Goal: Task Accomplishment & Management: Manage account settings

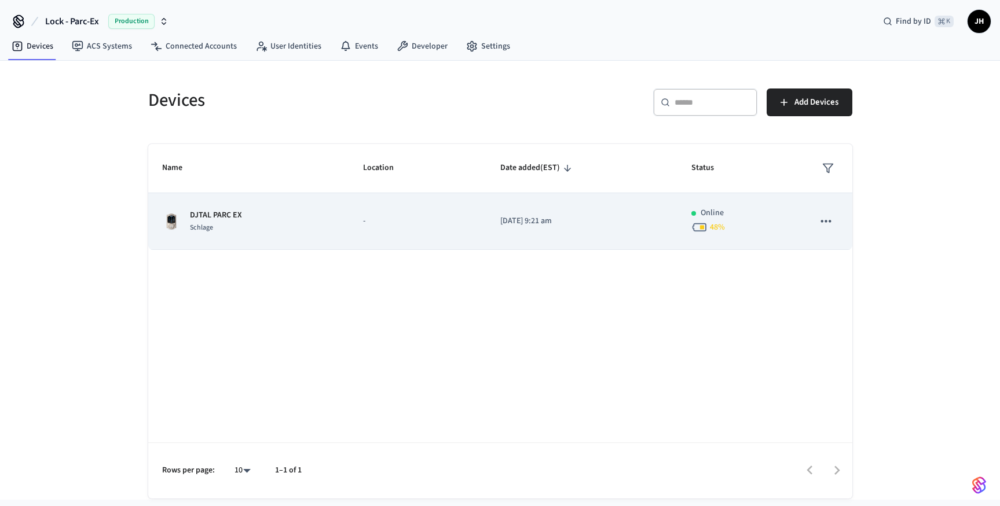
click at [328, 218] on div "DJTAL PARC EX Schlage" at bounding box center [248, 222] width 173 height 24
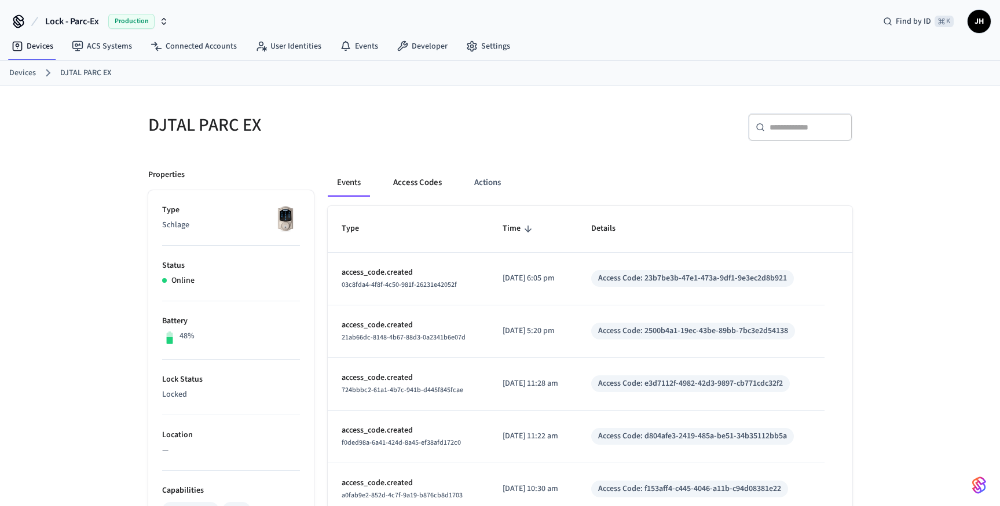
click at [421, 189] on button "Access Codes" at bounding box center [417, 183] width 67 height 28
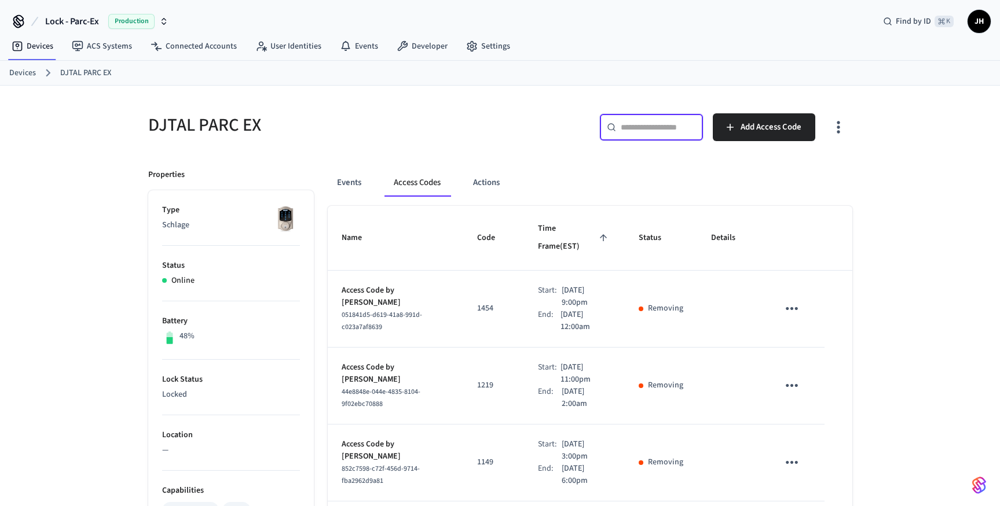
click at [651, 129] on input "text" at bounding box center [658, 128] width 75 height 12
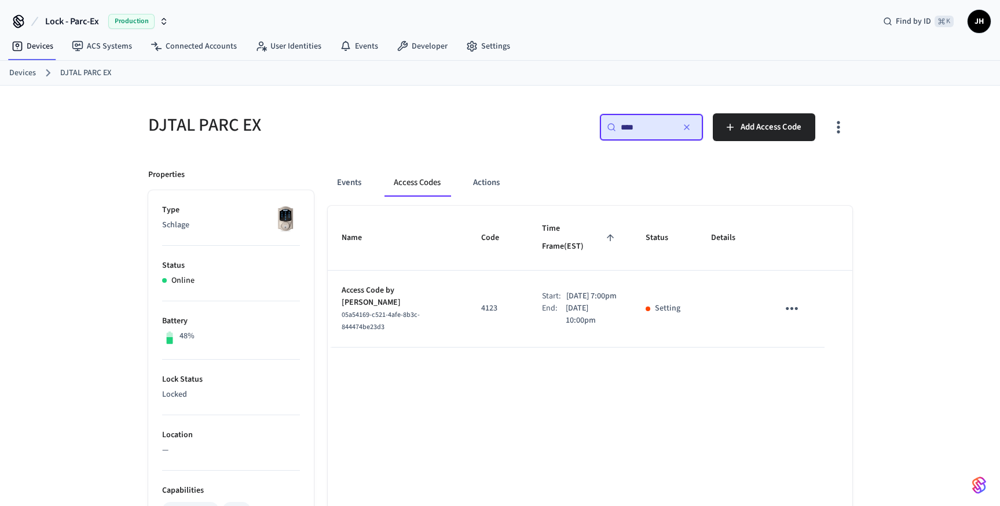
type input "****"
click at [649, 307] on div "sticky table" at bounding box center [647, 309] width 5 height 5
click at [795, 307] on icon "sticky table" at bounding box center [791, 308] width 12 height 3
click at [976, 486] on img "button" at bounding box center [979, 485] width 14 height 19
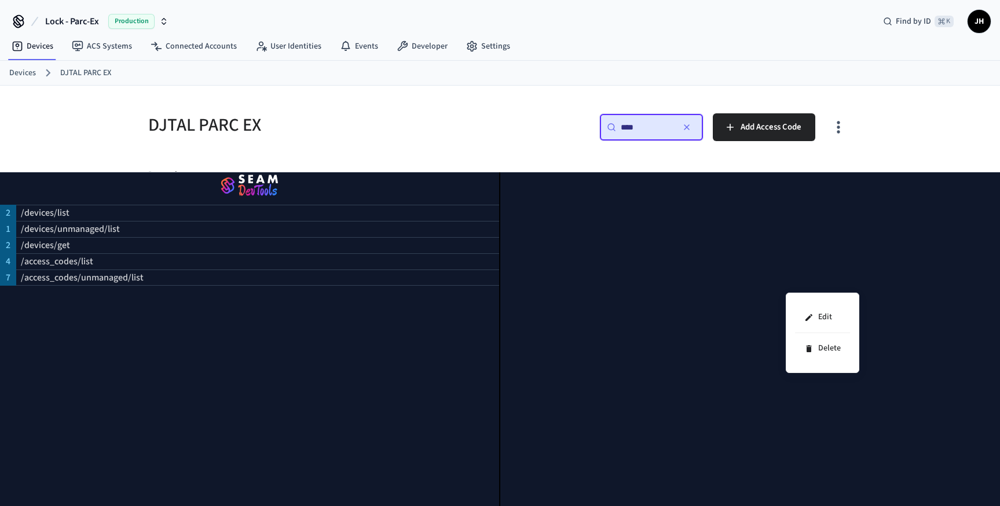
click at [900, 130] on div at bounding box center [500, 253] width 1000 height 506
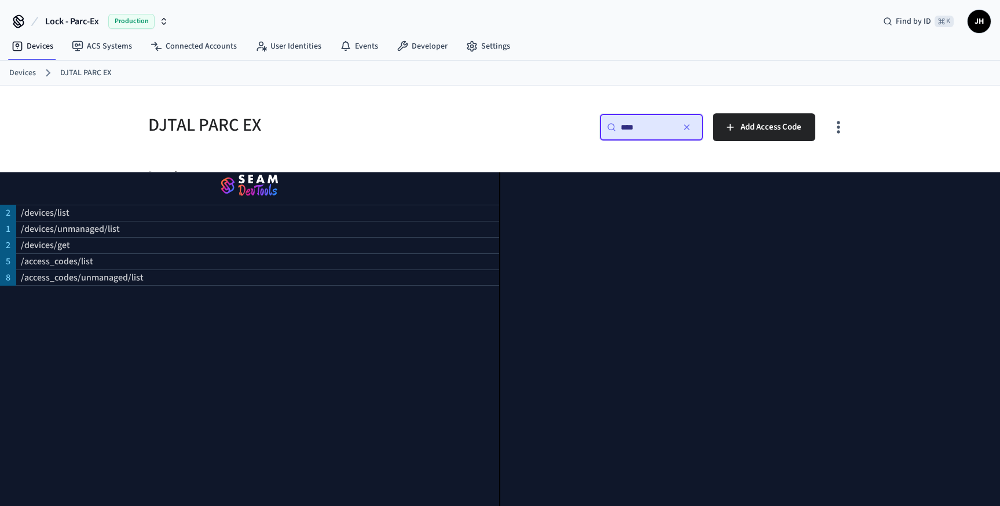
click at [845, 130] on icon "button" at bounding box center [838, 127] width 18 height 18
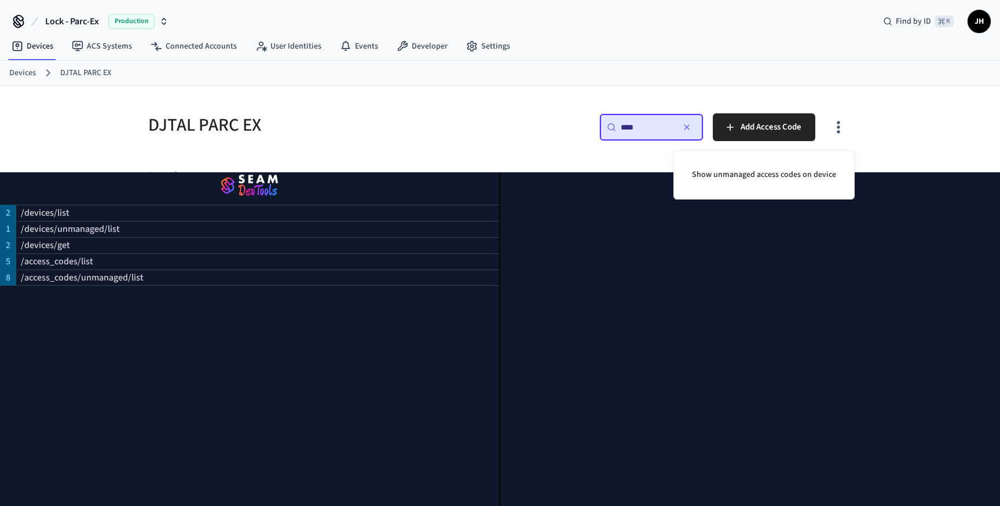
click at [845, 130] on div at bounding box center [500, 253] width 1000 height 506
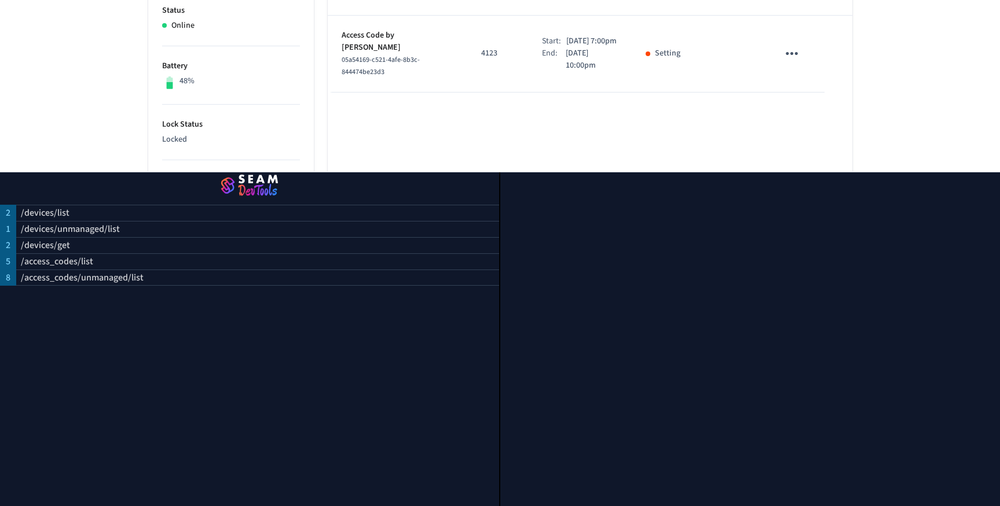
scroll to position [257, 0]
click at [758, 342] on div at bounding box center [750, 339] width 500 height 335
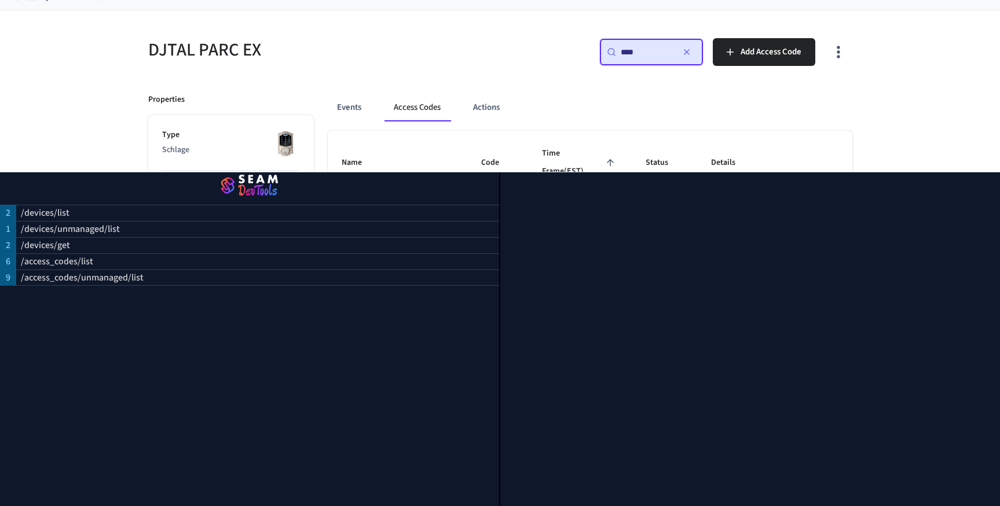
scroll to position [0, 0]
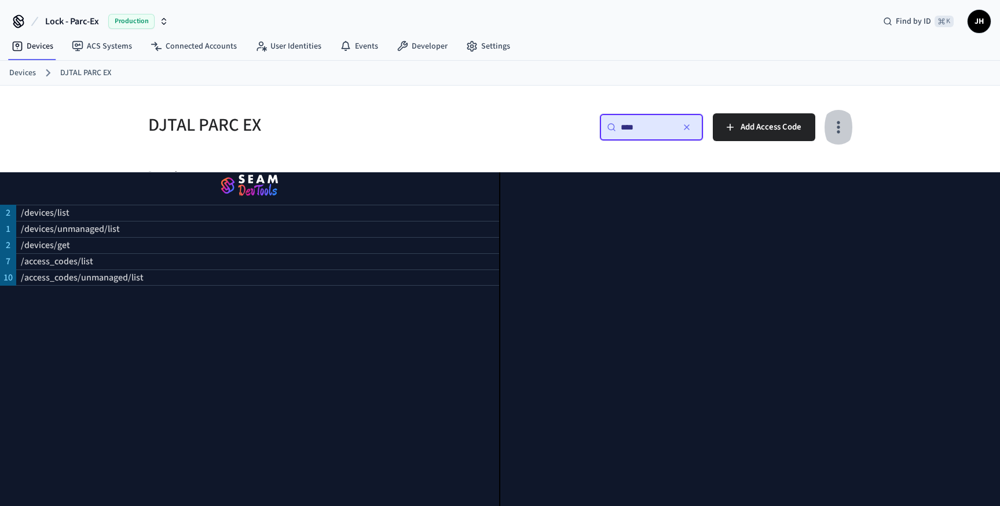
click at [843, 124] on icon "button" at bounding box center [838, 127] width 18 height 18
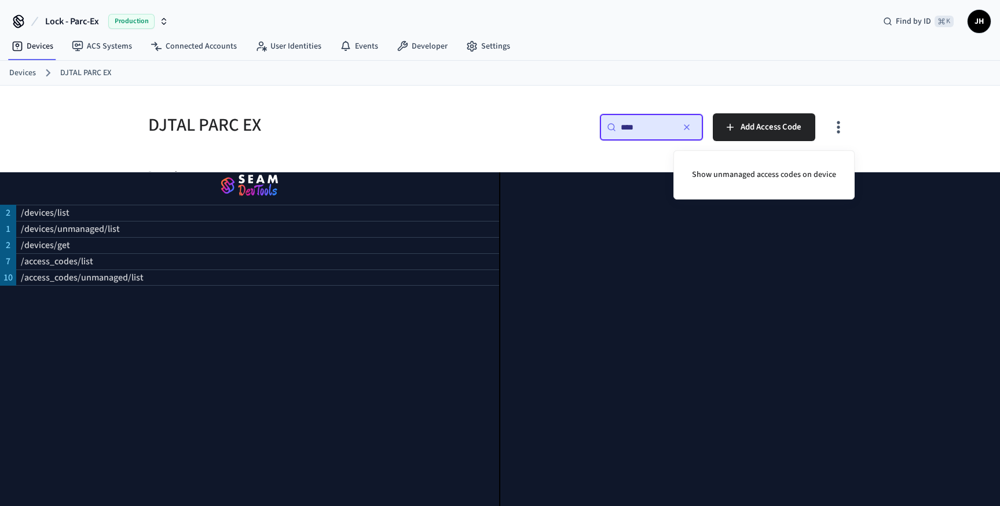
click at [838, 129] on div at bounding box center [500, 253] width 1000 height 506
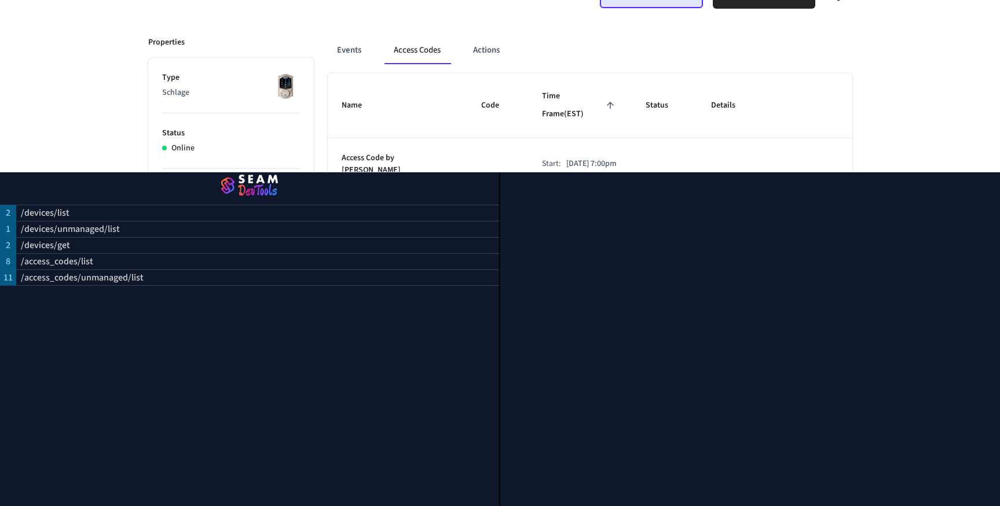
scroll to position [131, 0]
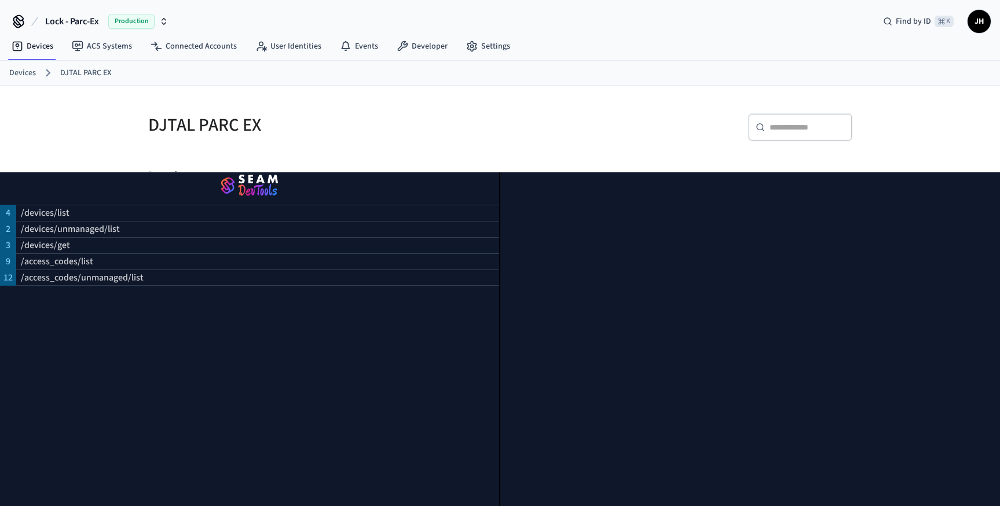
scroll to position [131, 0]
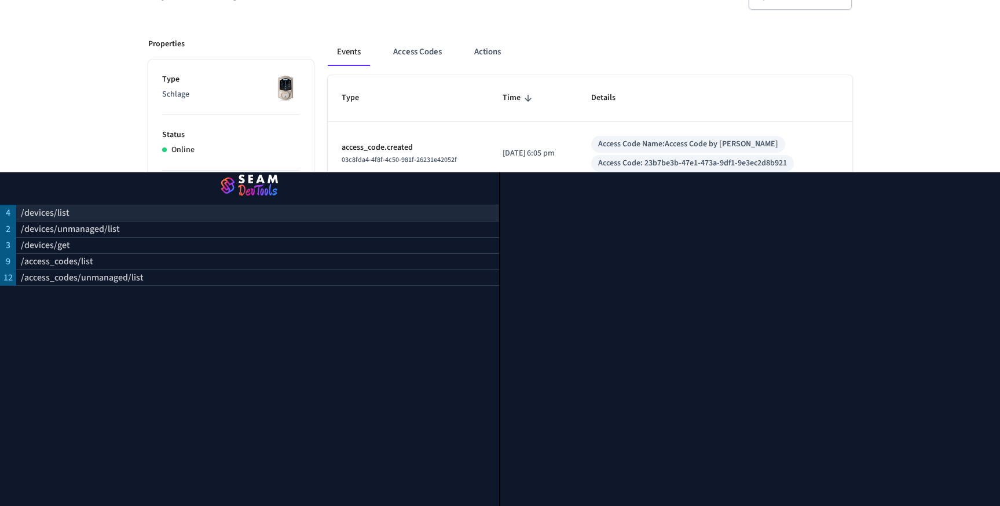
click at [44, 211] on p "/devices/list" at bounding box center [45, 213] width 49 height 14
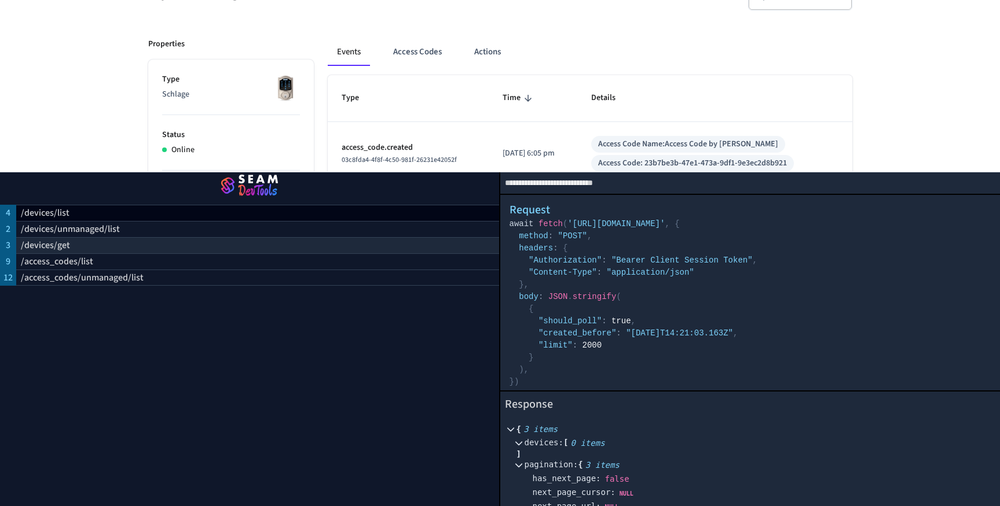
click at [49, 238] on div "/devices/get" at bounding box center [257, 245] width 483 height 16
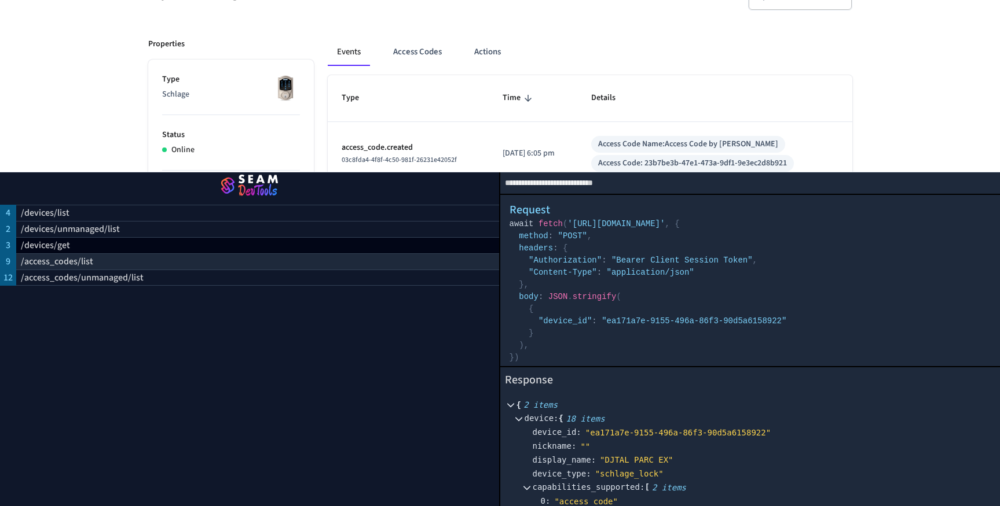
click at [56, 256] on p "/access_codes/list" at bounding box center [57, 262] width 72 height 14
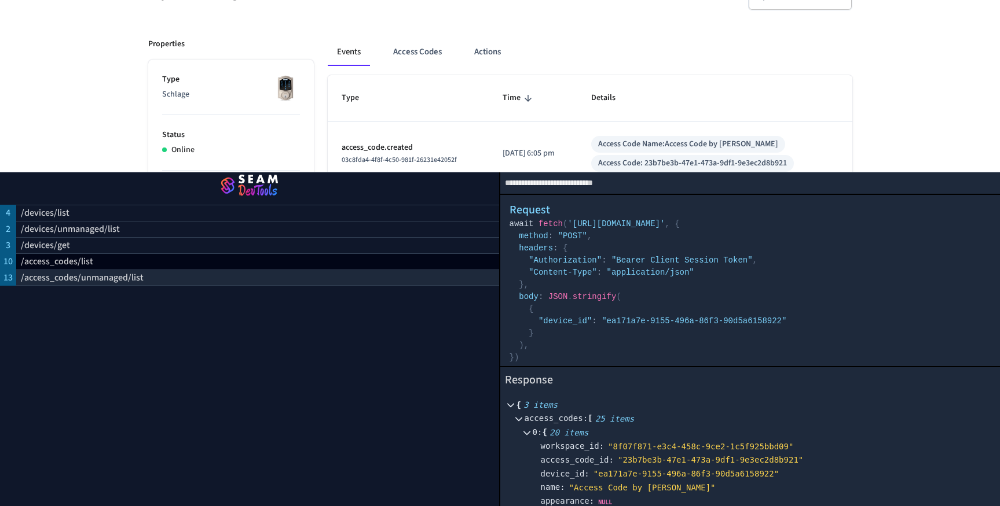
click at [72, 282] on p "/access_codes/unmanaged/list" at bounding box center [82, 278] width 123 height 14
select select "**********"
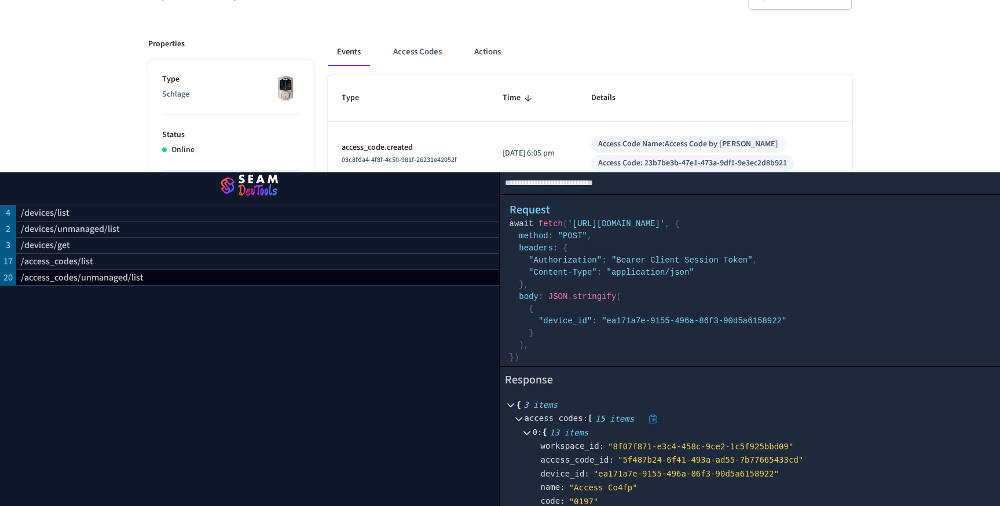
scroll to position [118, 0]
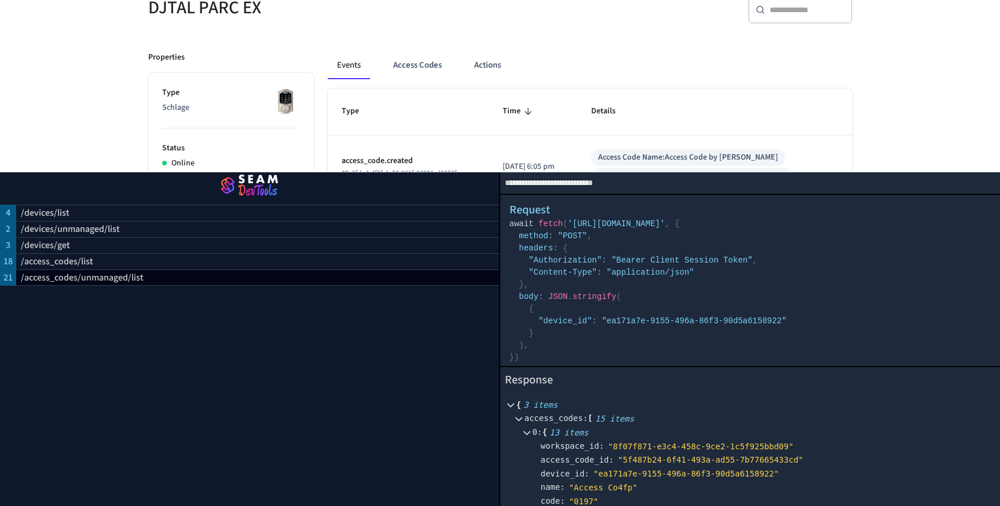
click at [247, 189] on img "button" at bounding box center [249, 186] width 471 height 32
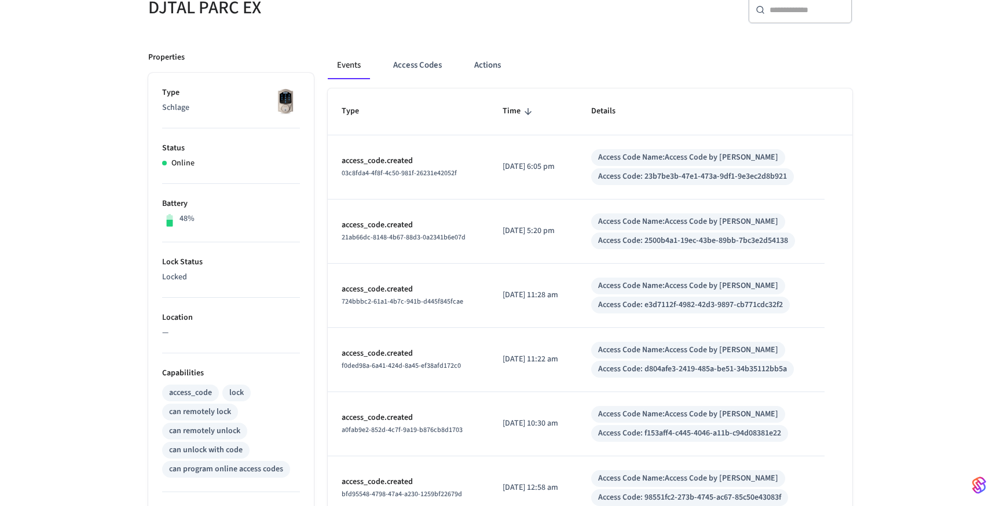
scroll to position [0, 0]
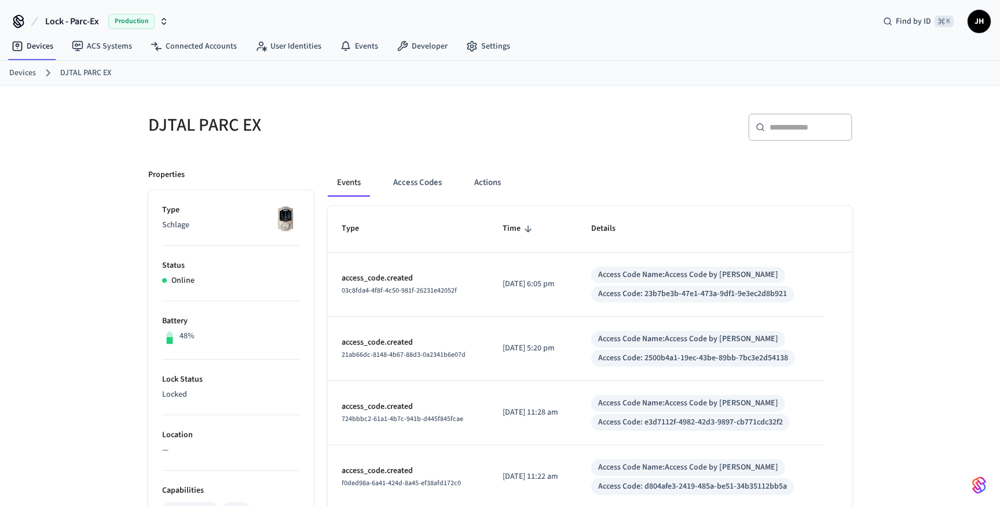
click at [15, 16] on icon at bounding box center [18, 21] width 19 height 19
click at [986, 24] on span "JH" at bounding box center [978, 21] width 21 height 21
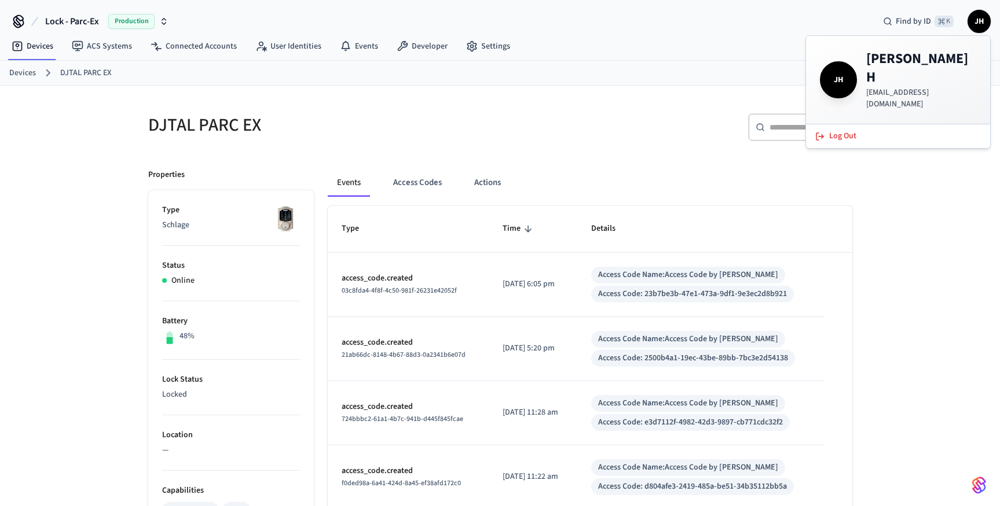
click at [986, 24] on span "JH" at bounding box center [978, 21] width 21 height 21
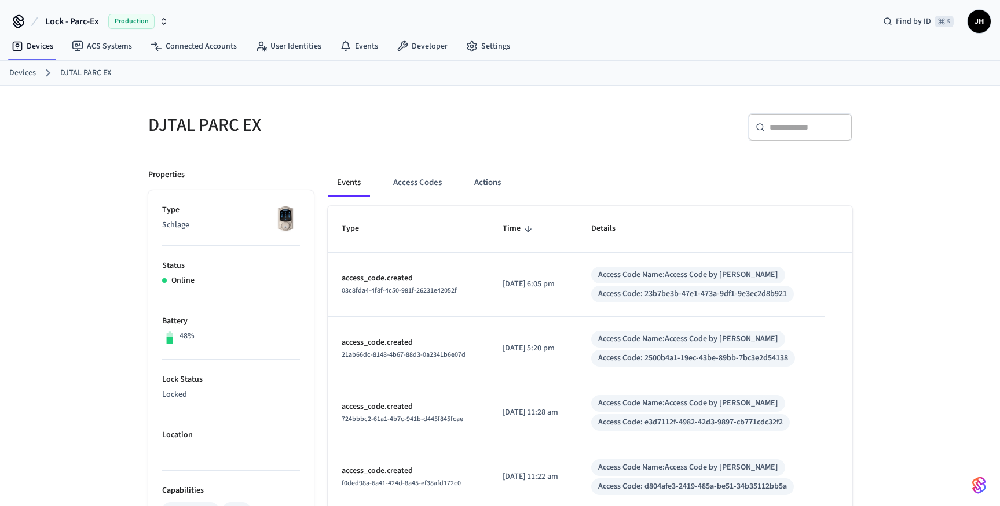
click at [21, 21] on icon at bounding box center [18, 21] width 19 height 19
click at [10, 17] on icon at bounding box center [18, 21] width 19 height 19
click at [156, 27] on div "Production" at bounding box center [138, 21] width 60 height 15
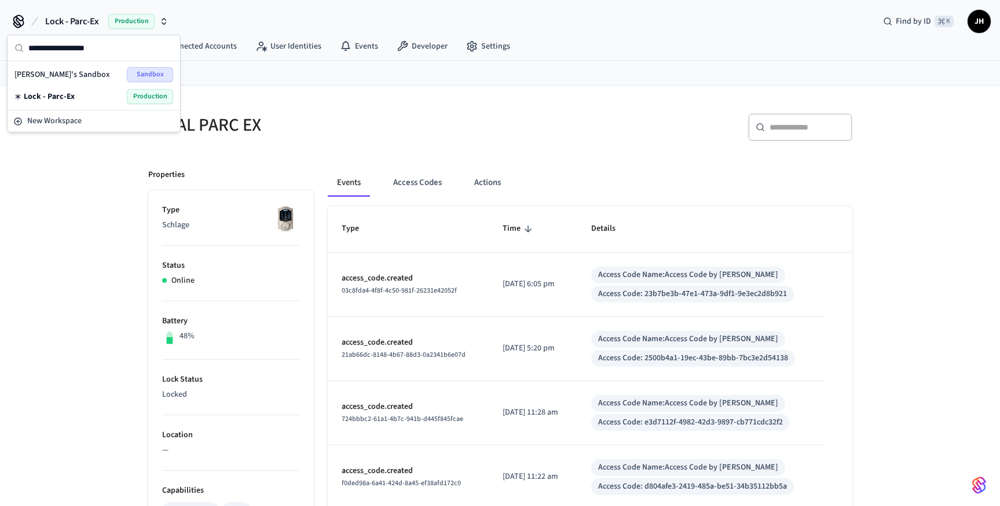
click at [156, 27] on div "Production" at bounding box center [138, 21] width 60 height 15
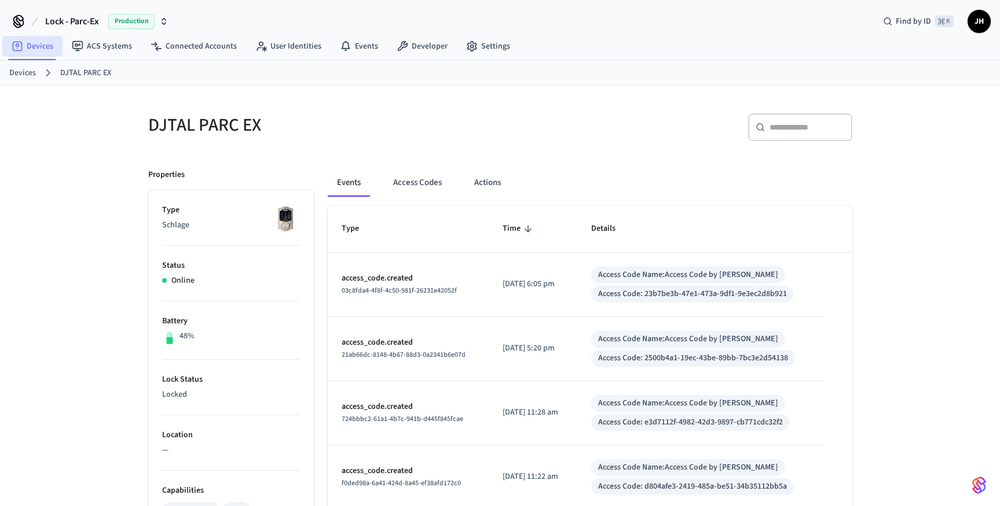
click at [25, 50] on link "Devices" at bounding box center [32, 46] width 60 height 21
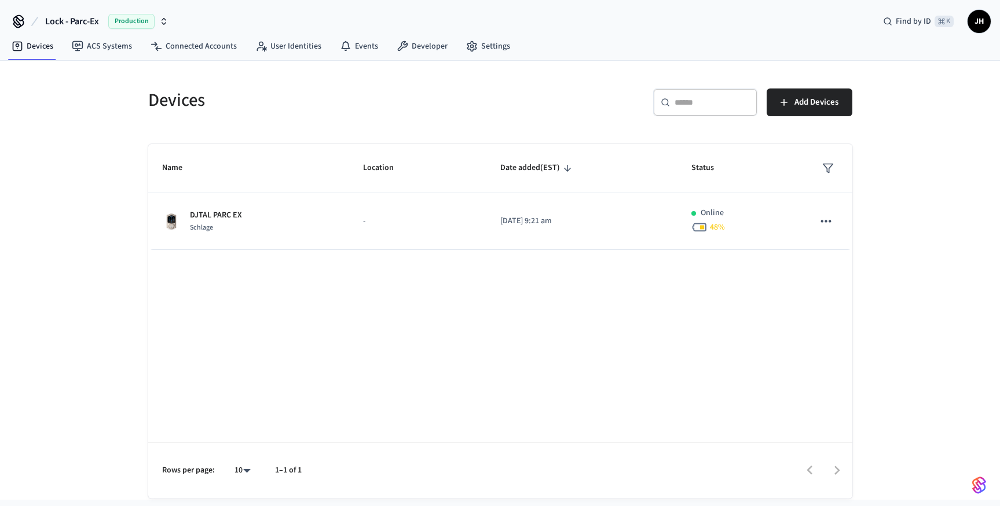
click at [983, 484] on img "button" at bounding box center [979, 485] width 14 height 19
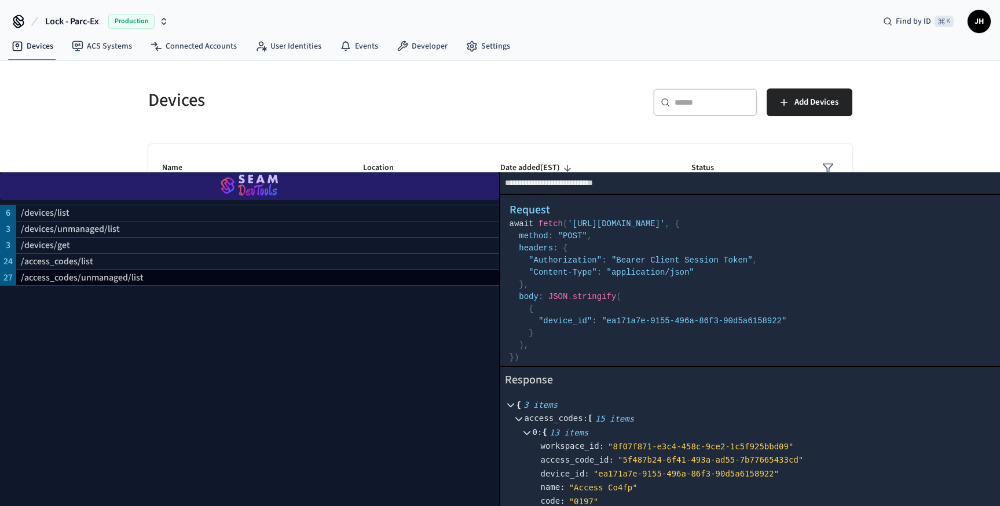
click at [247, 181] on img "button" at bounding box center [249, 186] width 471 height 32
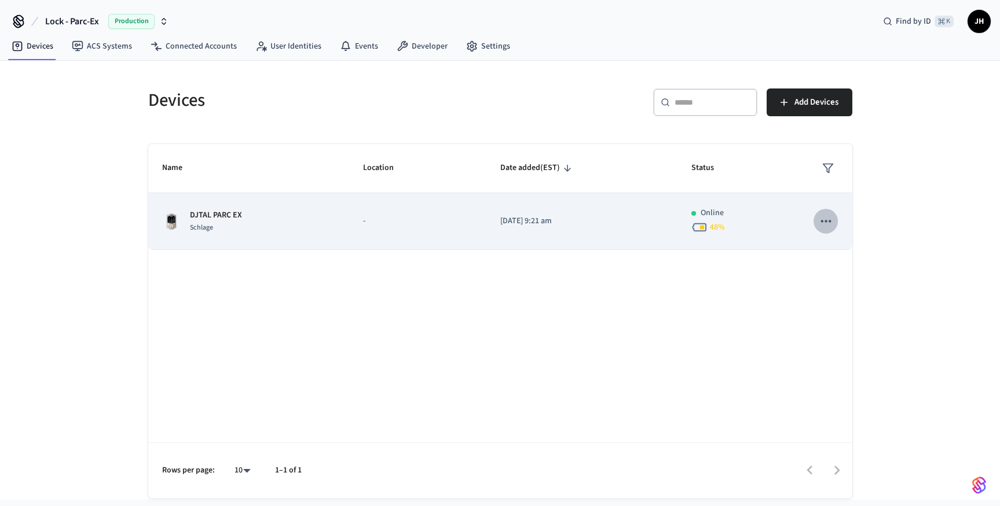
click at [828, 219] on icon "sticky table" at bounding box center [825, 221] width 15 height 15
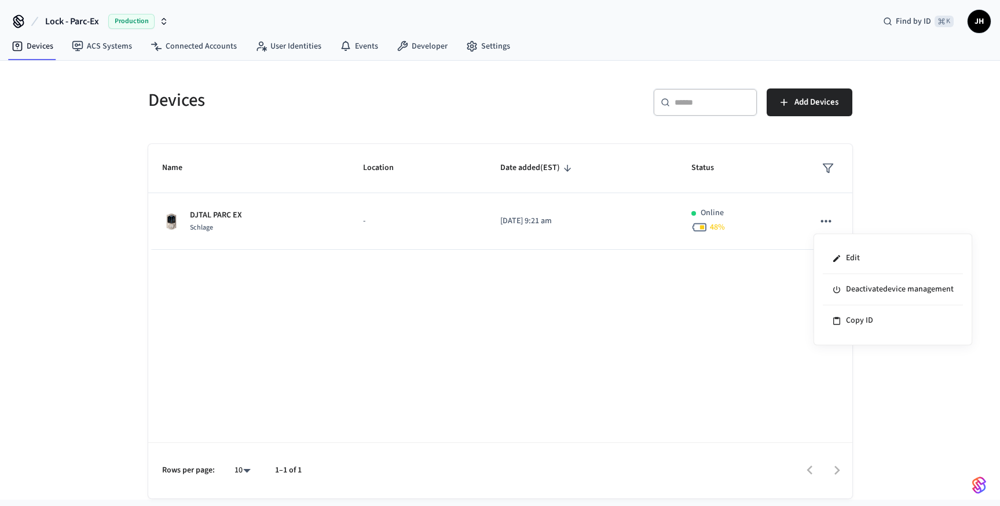
click at [201, 216] on div at bounding box center [500, 253] width 1000 height 506
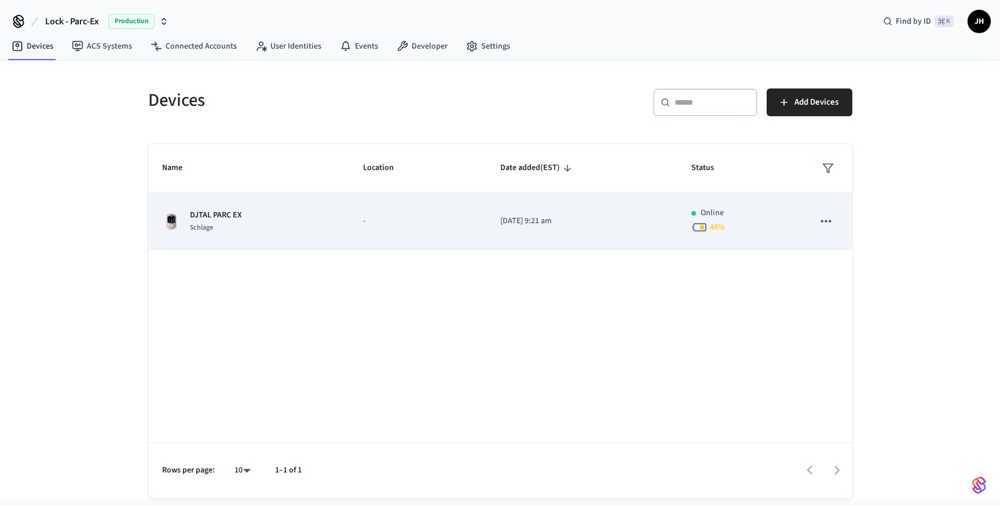
click at [166, 218] on img "sticky table" at bounding box center [171, 221] width 19 height 19
